Goal: Task Accomplishment & Management: Complete application form

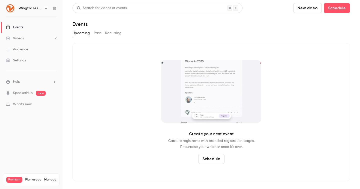
click at [45, 8] on icon "button" at bounding box center [46, 8] width 4 height 4
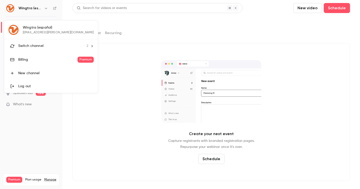
click at [43, 44] on div "Switch channel 2" at bounding box center [53, 45] width 70 height 5
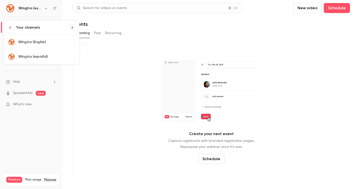
click at [40, 42] on div "Wingtra (English)" at bounding box center [46, 42] width 57 height 5
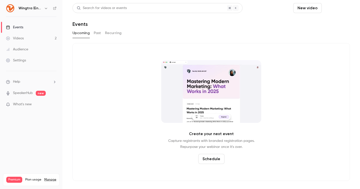
click at [333, 9] on button "Schedule" at bounding box center [337, 8] width 26 height 10
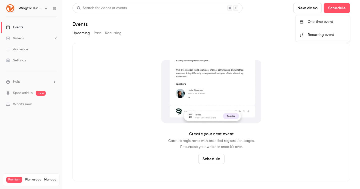
click at [325, 22] on div "One time event" at bounding box center [327, 21] width 38 height 5
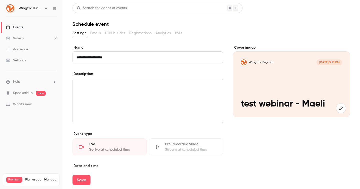
type input "**********"
click at [175, 92] on div "editor" at bounding box center [148, 101] width 150 height 44
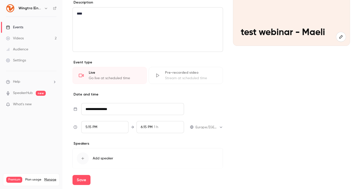
scroll to position [91, 0]
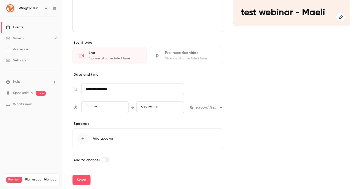
click at [102, 158] on span at bounding box center [104, 160] width 4 height 4
click at [102, 158] on label at bounding box center [106, 159] width 8 height 5
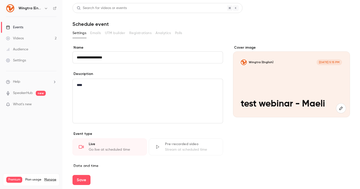
click at [29, 104] on span "What's new" at bounding box center [22, 104] width 19 height 5
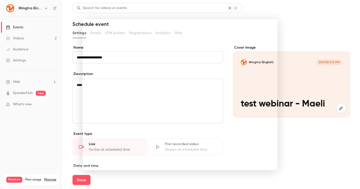
click at [0, 0] on noticeable-lightbox at bounding box center [0, 0] width 0 height 0
click at [50, 135] on div at bounding box center [180, 94] width 360 height 189
